Goal: Task Accomplishment & Management: Use online tool/utility

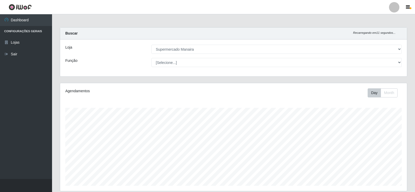
select select "443"
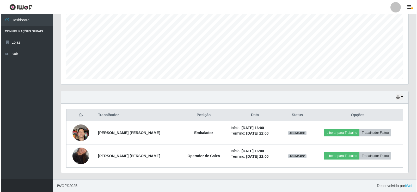
scroll to position [107, 0]
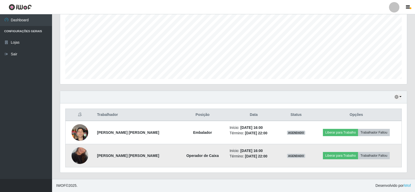
click at [75, 159] on img at bounding box center [80, 156] width 17 height 30
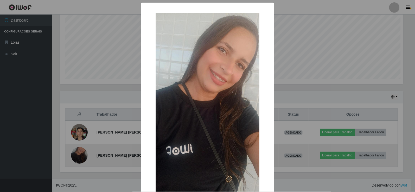
scroll to position [108, 345]
click at [75, 159] on div "× OK Cancel" at bounding box center [208, 96] width 417 height 192
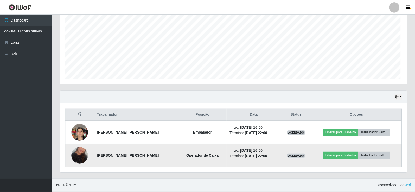
scroll to position [108, 347]
click at [345, 157] on button "Liberar para Trabalho" at bounding box center [340, 155] width 35 height 7
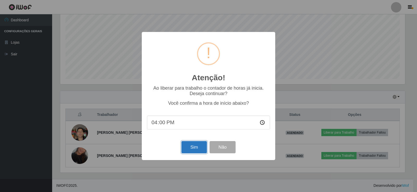
click at [190, 151] on button "Sim" at bounding box center [193, 147] width 25 height 12
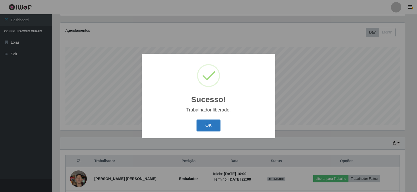
click at [202, 127] on button "OK" at bounding box center [208, 126] width 24 height 12
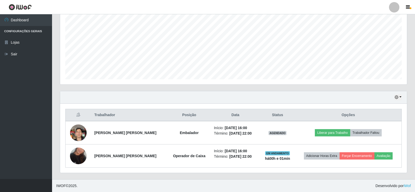
scroll to position [107, 0]
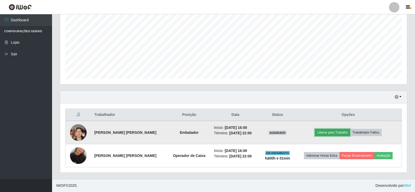
click at [337, 133] on button "Liberar para Trabalho" at bounding box center [332, 132] width 35 height 7
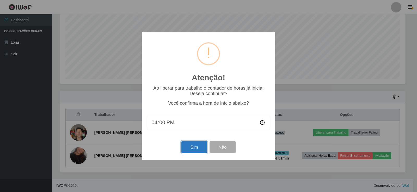
click at [195, 150] on button "Sim" at bounding box center [193, 147] width 25 height 12
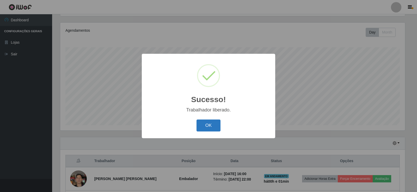
click at [206, 129] on button "OK" at bounding box center [208, 126] width 24 height 12
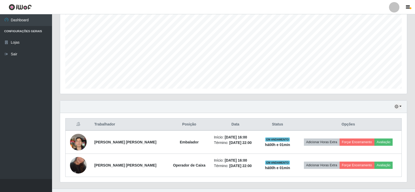
scroll to position [107, 0]
